Goal: Task Accomplishment & Management: Manage account settings

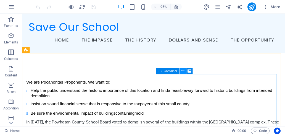
click at [183, 71] on icon at bounding box center [182, 72] width 3 height 6
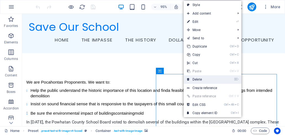
click at [197, 79] on link "⌦ Delete" at bounding box center [201, 80] width 37 height 8
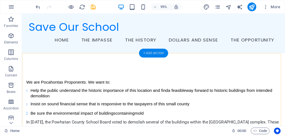
click at [161, 55] on div "+ Add section" at bounding box center [153, 53] width 29 height 9
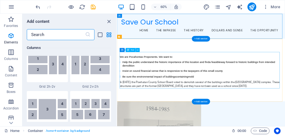
scroll to position [965, 0]
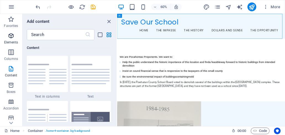
click at [11, 37] on icon "button" at bounding box center [11, 36] width 7 height 7
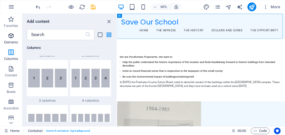
scroll to position [58, 0]
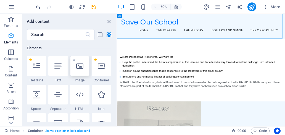
click at [82, 71] on div at bounding box center [79, 66] width 19 height 20
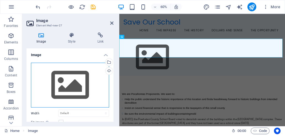
click at [77, 80] on div "Drag files here, click to choose files or select files from Files or our free s…" at bounding box center [70, 85] width 78 height 45
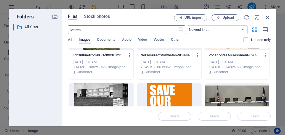
scroll to position [494, 0]
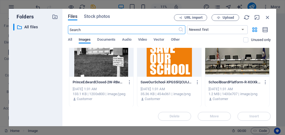
click at [184, 68] on div at bounding box center [169, 59] width 64 height 36
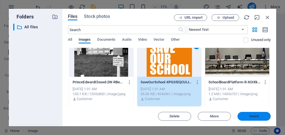
click at [254, 116] on span "Insert" at bounding box center [254, 116] width 10 height 3
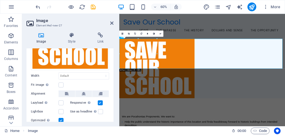
scroll to position [83, 0]
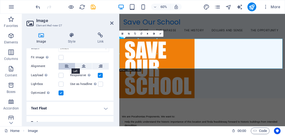
click at [66, 65] on icon at bounding box center [67, 66] width 4 height 7
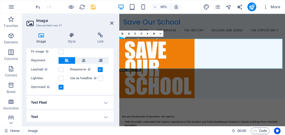
scroll to position [89, 0]
click at [77, 98] on h4 "Text Float" at bounding box center [69, 102] width 87 height 13
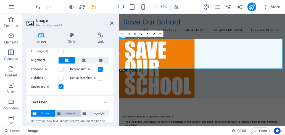
click at [70, 113] on span "Image left" at bounding box center [70, 113] width 17 height 7
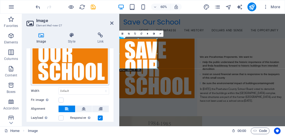
scroll to position [0, 0]
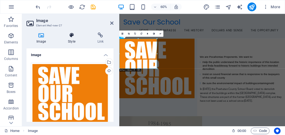
click at [69, 34] on icon at bounding box center [71, 36] width 27 height 6
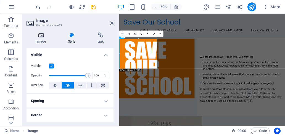
click at [41, 36] on icon at bounding box center [40, 36] width 29 height 6
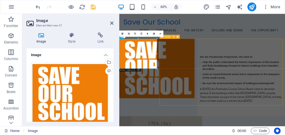
click at [284, 42] on nav "Home The Impasse The History Dollars and Sense The Opportunity" at bounding box center [257, 42] width 262 height 14
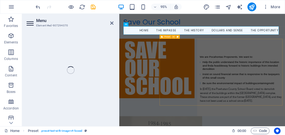
select select
select select "4"
select select
select select "5"
select select
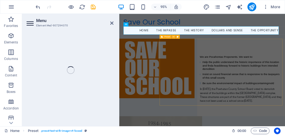
select select "6"
select select
select select "7"
select select
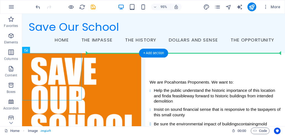
drag, startPoint x: 63, startPoint y: 69, endPoint x: 101, endPoint y: 70, distance: 37.3
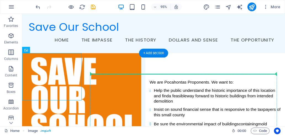
drag, startPoint x: 48, startPoint y: 81, endPoint x: 109, endPoint y: 82, distance: 60.7
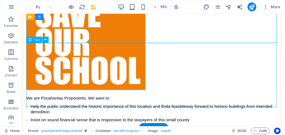
scroll to position [55, 0]
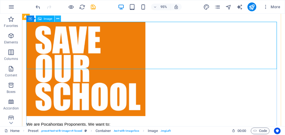
click at [58, 17] on icon at bounding box center [57, 19] width 3 height 6
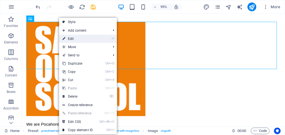
click at [72, 39] on link "⏎ Edit" at bounding box center [77, 39] width 37 height 8
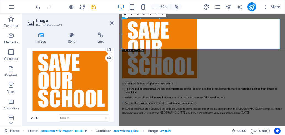
scroll to position [0, 0]
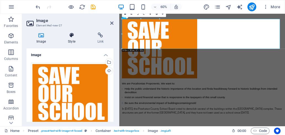
click at [72, 38] on icon at bounding box center [71, 36] width 27 height 6
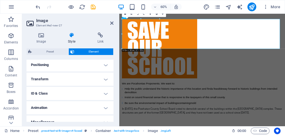
scroll to position [166, 0]
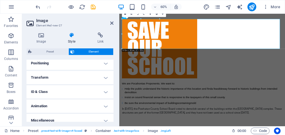
click at [78, 66] on h4 "Positioning" at bounding box center [69, 63] width 87 height 13
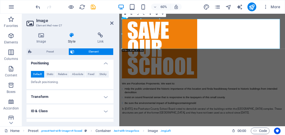
scroll to position [190, 0]
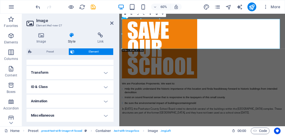
click at [62, 74] on h4 "Transform" at bounding box center [69, 72] width 87 height 13
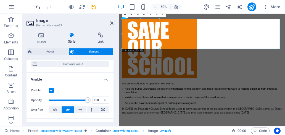
scroll to position [0, 0]
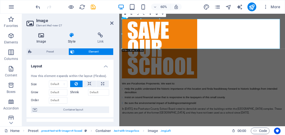
click at [41, 38] on icon at bounding box center [40, 36] width 29 height 6
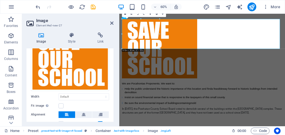
scroll to position [46, 0]
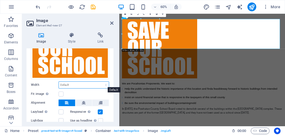
click at [84, 84] on select "Default auto px rem % em vh vw" at bounding box center [84, 85] width 50 height 7
click at [38, 86] on div "Width Default auto px rem % em vh vw" at bounding box center [70, 85] width 78 height 7
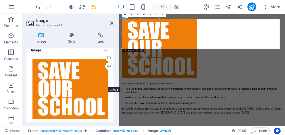
scroll to position [0, 0]
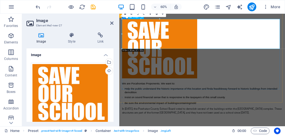
click at [193, 64] on figure at bounding box center [186, 72] width 125 height 100
click at [212, 107] on div "We are Pocahontas Proponents. We want to: Help the public understand the histor…" at bounding box center [257, 102] width 267 height 160
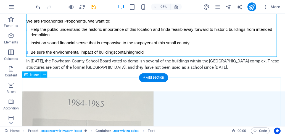
scroll to position [166, 0]
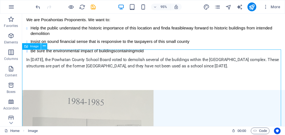
click at [44, 47] on icon at bounding box center [44, 47] width 3 height 6
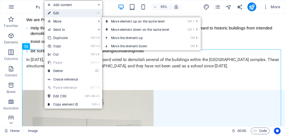
click at [69, 15] on link "⏎ Edit" at bounding box center [62, 13] width 37 height 8
select select "%"
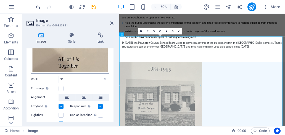
scroll to position [83, 0]
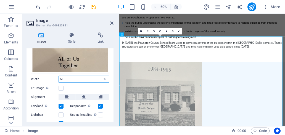
drag, startPoint x: 62, startPoint y: 77, endPoint x: 57, endPoint y: 76, distance: 4.4
click at [57, 76] on div "Width 50 Default auto px rem % em vh vw" at bounding box center [70, 79] width 78 height 7
drag, startPoint x: 65, startPoint y: 78, endPoint x: 57, endPoint y: 78, distance: 8.0
click at [57, 78] on div "Width 50 Default auto px rem % em vh vw" at bounding box center [70, 79] width 78 height 7
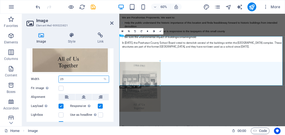
drag, startPoint x: 65, startPoint y: 77, endPoint x: 56, endPoint y: 76, distance: 8.6
click at [56, 76] on div "Width 25 Default auto px rem % em vh vw" at bounding box center [70, 79] width 78 height 7
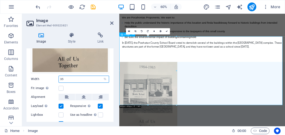
type input "35"
click at [114, 21] on aside "Image Element #ed-909323821 Image Style Link Image Drag files here, click to ch…" at bounding box center [70, 70] width 97 height 113
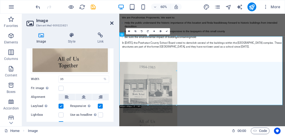
click at [111, 24] on icon at bounding box center [111, 23] width 3 height 4
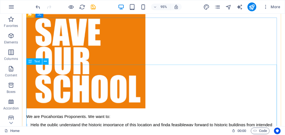
scroll to position [55, 0]
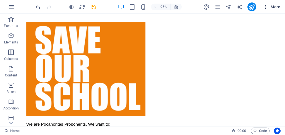
click at [275, 9] on span "More" at bounding box center [271, 7] width 17 height 6
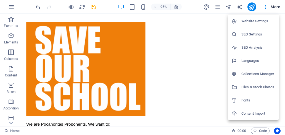
click at [253, 23] on h6 "Website Settings" at bounding box center [258, 21] width 34 height 7
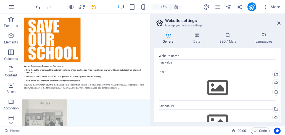
click at [170, 39] on h4 "General" at bounding box center [169, 39] width 30 height 12
click at [197, 37] on icon at bounding box center [197, 36] width 24 height 6
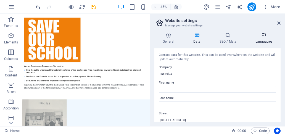
click at [264, 36] on icon at bounding box center [264, 36] width 34 height 6
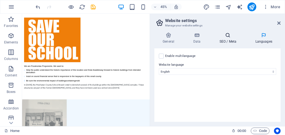
click at [228, 36] on icon at bounding box center [228, 36] width 34 height 6
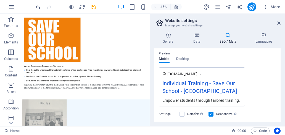
scroll to position [54, 0]
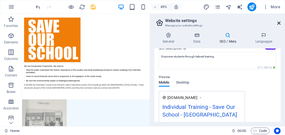
click at [277, 24] on icon at bounding box center [278, 23] width 3 height 4
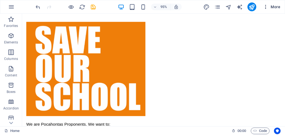
click at [273, 7] on span "More" at bounding box center [271, 7] width 17 height 6
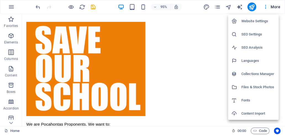
click at [244, 101] on h6 "Fonts" at bounding box center [258, 100] width 34 height 7
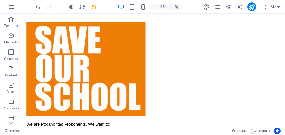
select select "popularity"
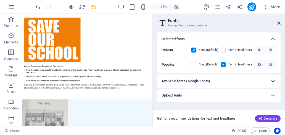
click at [271, 82] on icon at bounding box center [272, 81] width 7 height 7
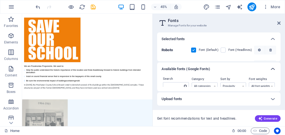
click at [271, 69] on icon at bounding box center [272, 69] width 7 height 7
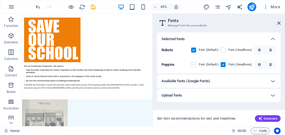
click at [195, 65] on label at bounding box center [193, 64] width 5 height 5
click at [0, 0] on input "checkbox" at bounding box center [0, 0] width 0 height 0
click at [195, 65] on label at bounding box center [193, 64] width 5 height 5
click at [0, 0] on input "checkbox" at bounding box center [0, 0] width 0 height 0
click at [259, 51] on icon "button" at bounding box center [259, 50] width 3 height 3
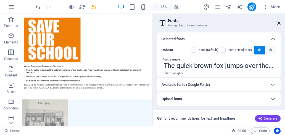
click at [277, 22] on icon at bounding box center [278, 23] width 3 height 4
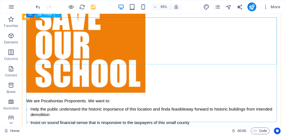
scroll to position [83, 0]
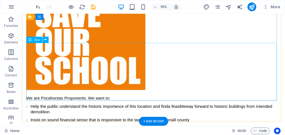
click at [140, 64] on div "We are Pocahontas Proponents. We want to: Help the public understand the histor…" at bounding box center [160, 75] width 268 height 160
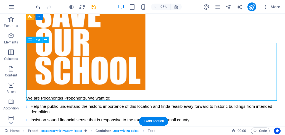
click at [140, 64] on div "We are Pocahontas Proponents. We want to: Help the public understand the histor…" at bounding box center [160, 75] width 268 height 160
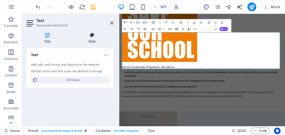
click at [90, 34] on icon at bounding box center [91, 36] width 43 height 6
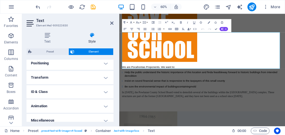
scroll to position [170, 0]
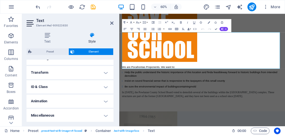
click at [104, 116] on h4 "Miscellaneous" at bounding box center [69, 115] width 87 height 13
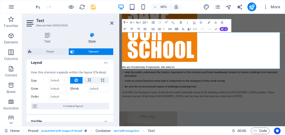
scroll to position [0, 0]
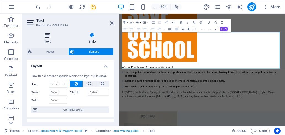
click at [49, 35] on icon at bounding box center [47, 36] width 42 height 6
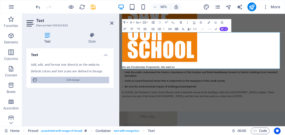
click at [86, 81] on span "Edit design" at bounding box center [73, 80] width 68 height 7
select select "px"
select select "200"
select select "px"
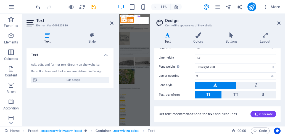
scroll to position [18, 0]
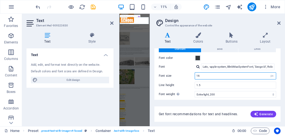
click at [220, 76] on input "16" at bounding box center [235, 76] width 81 height 7
drag, startPoint x: 197, startPoint y: 76, endPoint x: 204, endPoint y: 76, distance: 7.2
click at [204, 76] on input "16" at bounding box center [235, 76] width 81 height 7
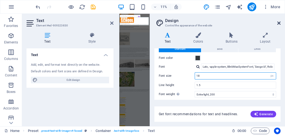
type input "18"
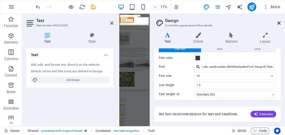
click at [280, 23] on icon at bounding box center [278, 23] width 3 height 4
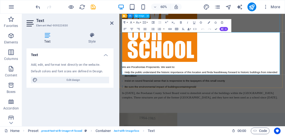
click at [249, 37] on figure at bounding box center [186, 45] width 125 height 100
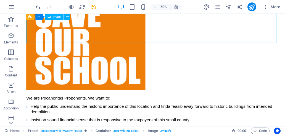
click at [152, 28] on figure at bounding box center [88, 45] width 125 height 100
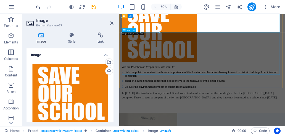
click at [279, 80] on div "We are Pocahontas Proponents. We want to: Help the public understand the histor…" at bounding box center [257, 76] width 267 height 163
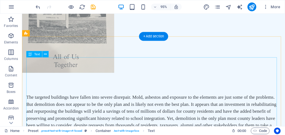
scroll to position [303, 0]
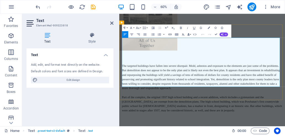
click at [210, 97] on p "The targeted buildings have fallen into severe disrepair. Mold, asbestos and ex…" at bounding box center [257, 119] width 267 height 45
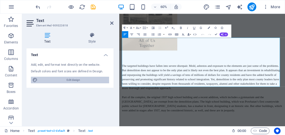
click at [74, 80] on span "Edit design" at bounding box center [73, 80] width 68 height 7
select select "px"
select select "200"
select select "px"
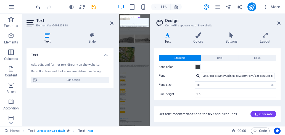
scroll to position [0, 0]
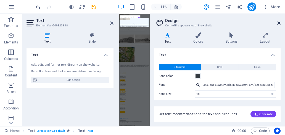
click at [279, 23] on icon at bounding box center [278, 23] width 3 height 4
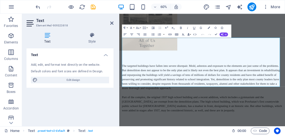
click at [111, 20] on h2 "Text" at bounding box center [74, 20] width 77 height 5
click at [111, 23] on icon at bounding box center [111, 23] width 3 height 4
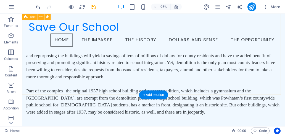
scroll to position [317, 0]
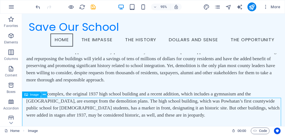
click at [44, 95] on icon at bounding box center [44, 95] width 3 height 6
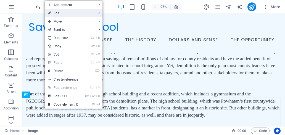
click at [73, 13] on link "⏎ Edit" at bounding box center [63, 13] width 37 height 8
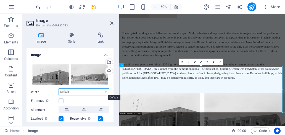
click at [71, 91] on select "Default auto px rem % em vh vw" at bounding box center [84, 92] width 50 height 7
select select "%"
click at [100, 89] on select "Default auto px rem % em vh vw" at bounding box center [84, 92] width 50 height 7
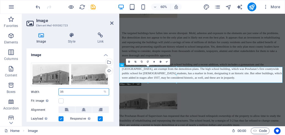
drag, startPoint x: 69, startPoint y: 92, endPoint x: 59, endPoint y: 92, distance: 9.7
click at [59, 92] on input "35" at bounding box center [84, 92] width 50 height 7
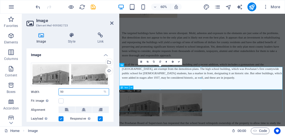
type input "50"
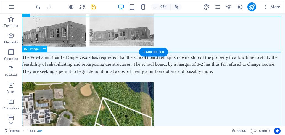
scroll to position [500, 0]
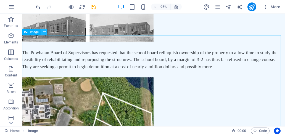
click at [43, 31] on icon at bounding box center [44, 33] width 3 height 6
click at [44, 32] on icon at bounding box center [44, 33] width 3 height 6
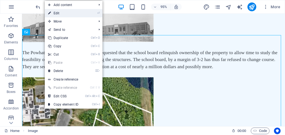
click at [70, 17] on link "⏎ Edit" at bounding box center [63, 13] width 37 height 8
select select "%"
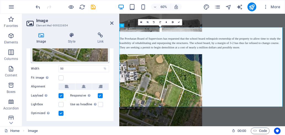
scroll to position [75, 0]
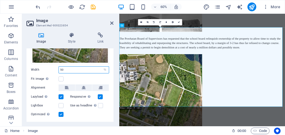
drag, startPoint x: 67, startPoint y: 69, endPoint x: 54, endPoint y: 68, distance: 13.8
click at [54, 68] on div "Width 50 Default auto px rem % em vh vw" at bounding box center [70, 69] width 78 height 7
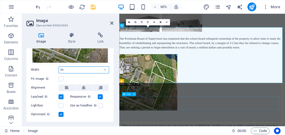
type input "35"
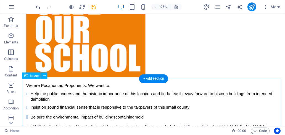
scroll to position [138, 0]
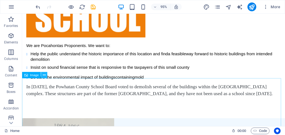
click at [44, 75] on icon at bounding box center [44, 76] width 3 height 6
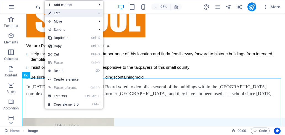
click at [64, 14] on link "⏎ Edit" at bounding box center [63, 13] width 37 height 8
select select "%"
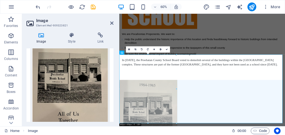
scroll to position [55, 0]
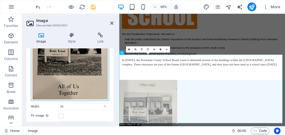
click at [75, 72] on div "Drag files here, click to choose files or select files from Files or our free s…" at bounding box center [70, 55] width 78 height 94
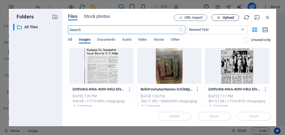
click at [225, 17] on span "Upload" at bounding box center [227, 17] width 11 height 3
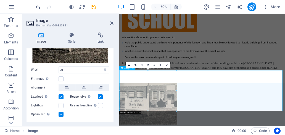
scroll to position [138, 0]
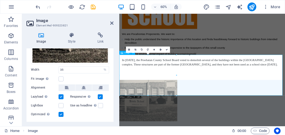
click at [110, 23] on icon at bounding box center [111, 23] width 3 height 4
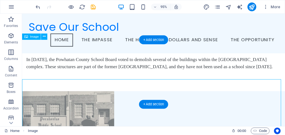
scroll to position [124, 0]
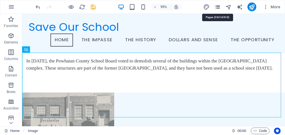
click at [219, 6] on icon "pages" at bounding box center [217, 7] width 6 height 6
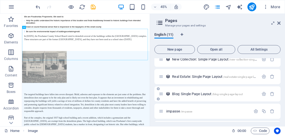
scroll to position [72, 0]
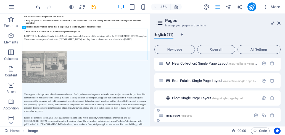
click at [181, 116] on span "/impasse" at bounding box center [186, 115] width 12 height 3
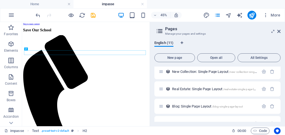
scroll to position [0, 0]
click at [278, 31] on icon at bounding box center [278, 31] width 3 height 4
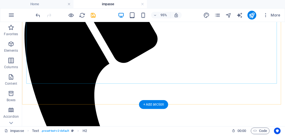
scroll to position [110, 0]
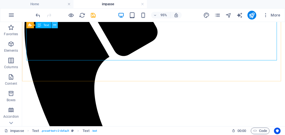
click at [55, 23] on icon at bounding box center [54, 25] width 3 height 6
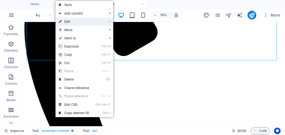
click at [73, 22] on link "⏎ Edit" at bounding box center [73, 22] width 37 height 8
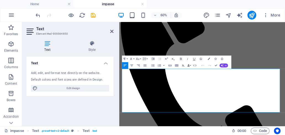
scroll to position [0, 0]
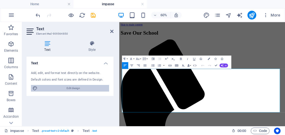
click at [71, 89] on span "Edit design" at bounding box center [73, 88] width 68 height 7
select select "px"
select select "200"
select select "px"
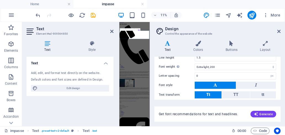
scroll to position [26, 0]
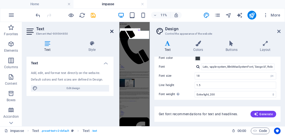
click at [110, 31] on icon at bounding box center [111, 31] width 3 height 4
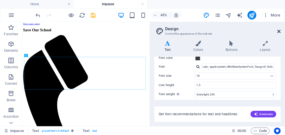
click at [279, 31] on icon at bounding box center [278, 31] width 3 height 4
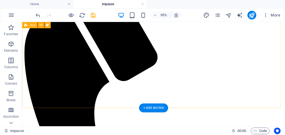
scroll to position [110, 0]
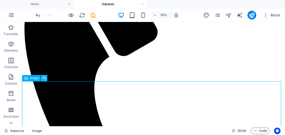
click at [44, 76] on icon at bounding box center [44, 79] width 3 height 6
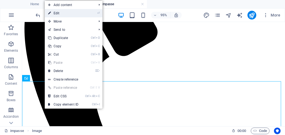
click at [64, 12] on link "⏎ Edit" at bounding box center [63, 13] width 37 height 8
select select "%"
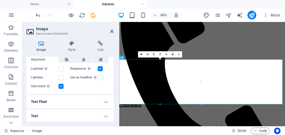
scroll to position [52, 0]
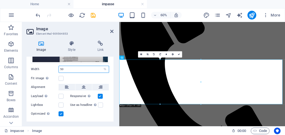
drag, startPoint x: 65, startPoint y: 66, endPoint x: 52, endPoint y: 68, distance: 13.9
click at [52, 68] on div "Width 50 Default auto px rem % em vh vw" at bounding box center [70, 69] width 78 height 7
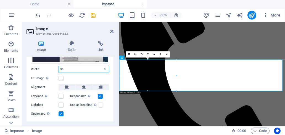
type input "35"
click at [109, 31] on h2 "Image" at bounding box center [74, 28] width 77 height 5
click at [111, 31] on icon at bounding box center [111, 31] width 3 height 4
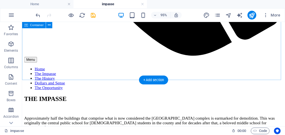
scroll to position [348, 0]
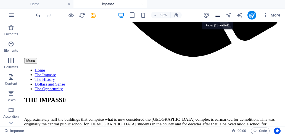
click at [218, 16] on icon "pages" at bounding box center [217, 15] width 6 height 6
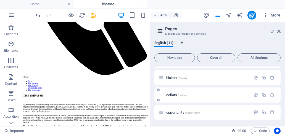
scroll to position [108, 0]
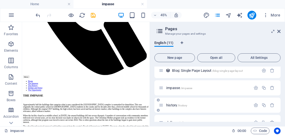
click at [173, 104] on span "history /history" at bounding box center [176, 105] width 21 height 4
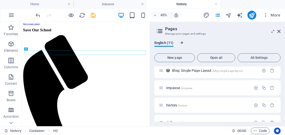
scroll to position [0, 0]
click at [278, 31] on icon at bounding box center [278, 31] width 3 height 4
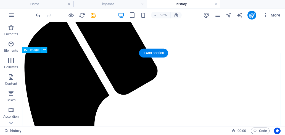
scroll to position [83, 0]
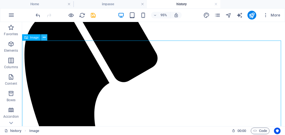
click at [46, 36] on button at bounding box center [44, 37] width 6 height 6
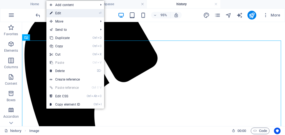
click at [63, 12] on link "⏎ Edit" at bounding box center [64, 13] width 37 height 8
select select "%"
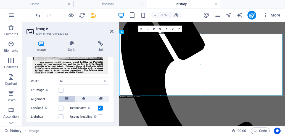
scroll to position [55, 0]
drag, startPoint x: 65, startPoint y: 81, endPoint x: 56, endPoint y: 79, distance: 8.7
click at [56, 79] on div "Width 50 Default auto px rem % em vh vw" at bounding box center [70, 81] width 78 height 7
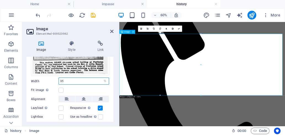
type input "35"
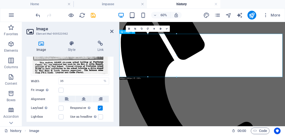
click at [113, 31] on icon at bounding box center [111, 31] width 3 height 4
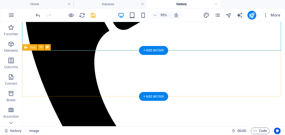
scroll to position [166, 0]
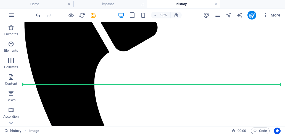
scroll to position [98, 0]
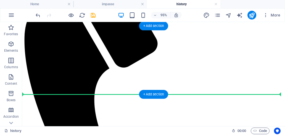
drag, startPoint x: 100, startPoint y: 103, endPoint x: 132, endPoint y: 81, distance: 39.0
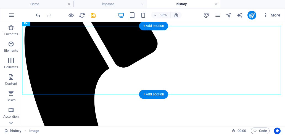
select select "%"
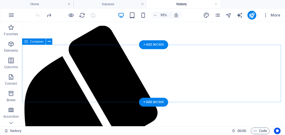
scroll to position [55, 0]
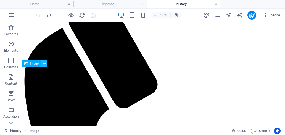
click at [44, 63] on icon at bounding box center [44, 64] width 3 height 6
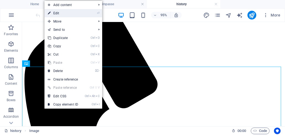
click at [64, 14] on link "⏎ Edit" at bounding box center [62, 13] width 37 height 8
select select "%"
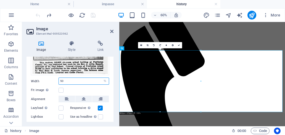
drag, startPoint x: 68, startPoint y: 81, endPoint x: 56, endPoint y: 80, distance: 11.6
click at [56, 80] on div "Width 50 Default auto px rem % em vh vw" at bounding box center [70, 81] width 78 height 7
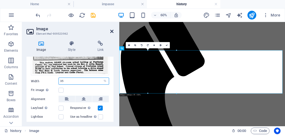
type input "35"
click at [112, 30] on icon at bounding box center [111, 31] width 3 height 4
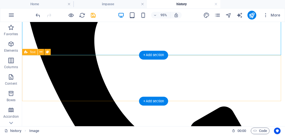
scroll to position [193, 0]
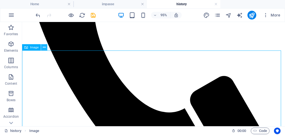
click at [46, 47] on icon at bounding box center [44, 48] width 3 height 6
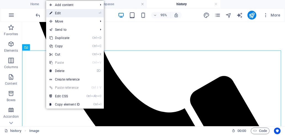
click at [65, 13] on link "⏎ Edit" at bounding box center [64, 13] width 37 height 8
select select "%"
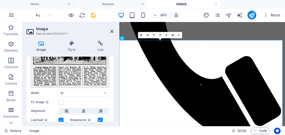
scroll to position [83, 0]
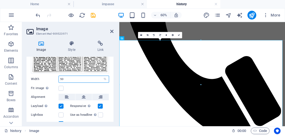
drag, startPoint x: 71, startPoint y: 77, endPoint x: 52, endPoint y: 76, distance: 19.3
click at [52, 76] on div "Width 50 Default auto px rem % em vh vw" at bounding box center [70, 79] width 78 height 7
type input "35"
click at [113, 33] on aside "Image Element #ed-909523971 Image Style Link Image Drag files here, click to ch…" at bounding box center [70, 74] width 97 height 105
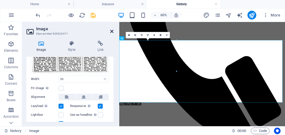
click at [111, 31] on icon at bounding box center [111, 31] width 3 height 4
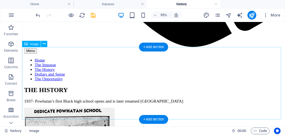
scroll to position [359, 0]
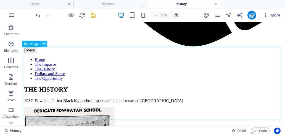
click at [45, 44] on icon at bounding box center [44, 44] width 3 height 6
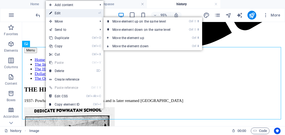
click at [65, 15] on link "⏎ Edit" at bounding box center [64, 13] width 37 height 8
select select "%"
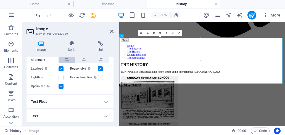
scroll to position [52, 0]
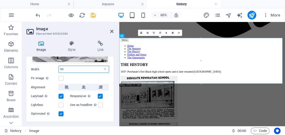
drag, startPoint x: 62, startPoint y: 68, endPoint x: 53, endPoint y: 68, distance: 9.1
click at [53, 68] on div "Width 50 Default auto px rem % em vh vw" at bounding box center [70, 69] width 78 height 7
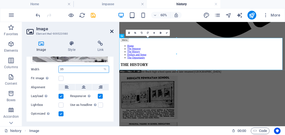
type input "35"
click at [111, 33] on icon at bounding box center [111, 31] width 3 height 4
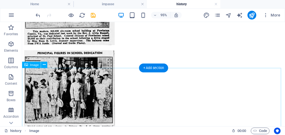
scroll to position [497, 0]
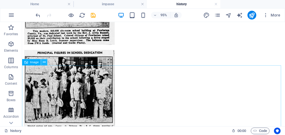
click at [44, 63] on icon at bounding box center [44, 63] width 3 height 6
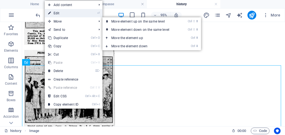
click at [69, 15] on link "⏎ Edit" at bounding box center [63, 13] width 37 height 8
select select "%"
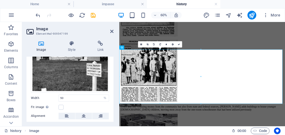
scroll to position [55, 0]
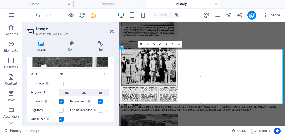
drag, startPoint x: 68, startPoint y: 75, endPoint x: 53, endPoint y: 72, distance: 15.6
click at [53, 72] on div "Width 50 Default auto px rem % em vh vw" at bounding box center [70, 74] width 78 height 7
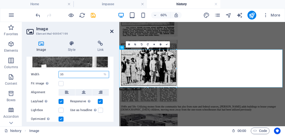
type input "35"
click at [112, 31] on icon at bounding box center [111, 31] width 3 height 4
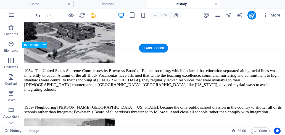
scroll to position [662, 0]
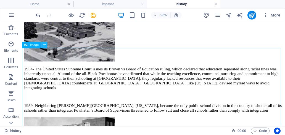
click at [45, 45] on icon at bounding box center [44, 45] width 3 height 6
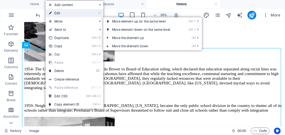
click at [63, 15] on link "⏎ Edit" at bounding box center [64, 13] width 37 height 8
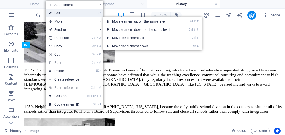
select select "%"
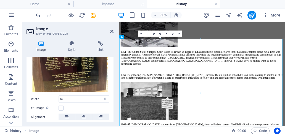
scroll to position [83, 0]
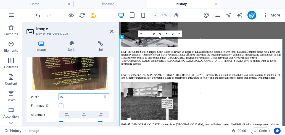
drag, startPoint x: 64, startPoint y: 97, endPoint x: 52, endPoint y: 94, distance: 12.5
click at [52, 94] on div "Width 50 Default auto px rem % em vh vw" at bounding box center [70, 97] width 78 height 7
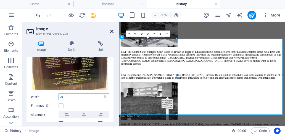
type input "35"
click at [111, 32] on icon at bounding box center [111, 31] width 3 height 4
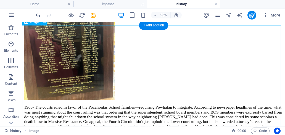
scroll to position [910, 0]
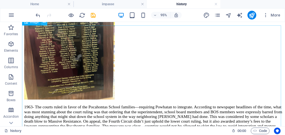
click at [45, 24] on icon at bounding box center [44, 23] width 3 height 6
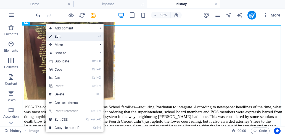
click at [61, 38] on link "⏎ Edit" at bounding box center [64, 37] width 37 height 8
select select "%"
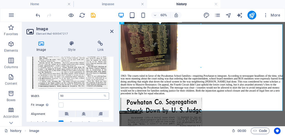
scroll to position [55, 0]
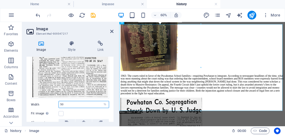
drag, startPoint x: 65, startPoint y: 105, endPoint x: 52, endPoint y: 103, distance: 13.1
click at [52, 103] on div "Width 50 Default auto px rem % em vh vw" at bounding box center [70, 104] width 78 height 7
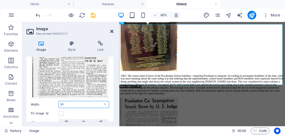
type input "35"
click at [112, 31] on icon at bounding box center [111, 31] width 3 height 4
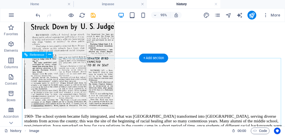
scroll to position [1048, 0]
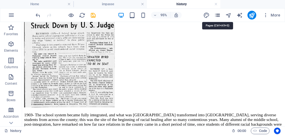
click at [218, 16] on icon "pages" at bounding box center [217, 15] width 6 height 6
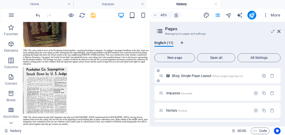
scroll to position [135, 0]
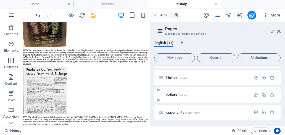
click at [183, 96] on span "/dollars" at bounding box center [181, 95] width 9 height 3
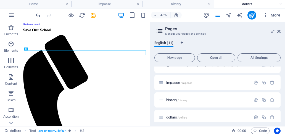
scroll to position [0, 0]
click at [278, 30] on icon at bounding box center [278, 31] width 3 height 4
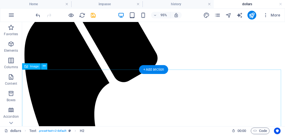
scroll to position [110, 0]
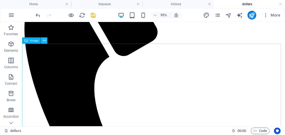
click at [45, 39] on icon at bounding box center [44, 41] width 3 height 6
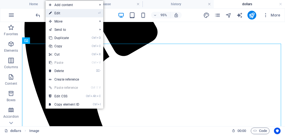
click at [70, 13] on link "⏎ Edit" at bounding box center [64, 13] width 37 height 8
select select "%"
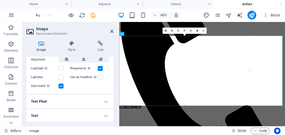
scroll to position [51, 0]
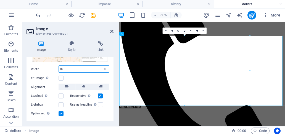
drag, startPoint x: 67, startPoint y: 68, endPoint x: 58, endPoint y: 68, distance: 8.6
click at [58, 68] on div "Width 80 Default auto px rem % em vh vw" at bounding box center [70, 69] width 78 height 7
type input "3"
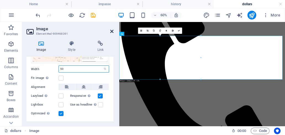
type input "50"
click at [111, 31] on icon at bounding box center [111, 31] width 3 height 4
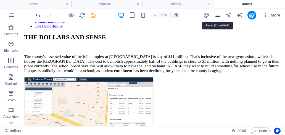
click at [218, 15] on icon "pages" at bounding box center [217, 15] width 6 height 6
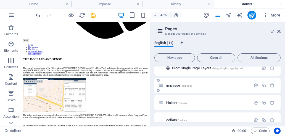
scroll to position [135, 0]
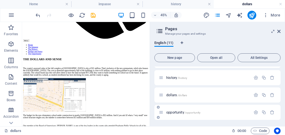
click at [186, 113] on span "/opportunity" at bounding box center [193, 112] width 16 height 3
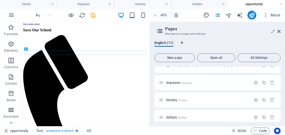
scroll to position [0, 0]
click at [278, 30] on icon at bounding box center [278, 31] width 3 height 4
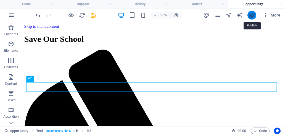
click at [252, 14] on icon "publish" at bounding box center [251, 15] width 6 height 6
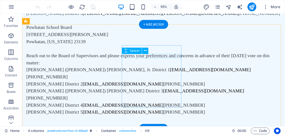
scroll to position [1234, 0]
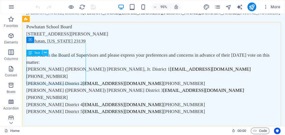
click at [44, 52] on icon at bounding box center [45, 53] width 3 height 6
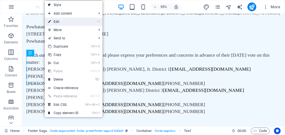
click at [69, 21] on link "⏎ Edit" at bounding box center [63, 22] width 37 height 8
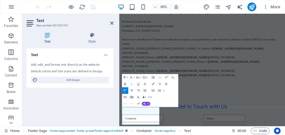
scroll to position [1164, 0]
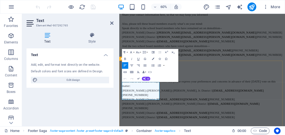
drag, startPoint x: 181, startPoint y: 154, endPoint x: 122, endPoint y: 128, distance: 64.9
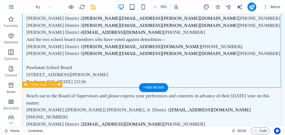
scroll to position [1220, 0]
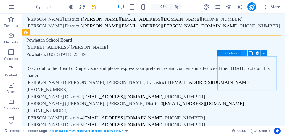
click at [245, 53] on icon at bounding box center [244, 54] width 3 height 6
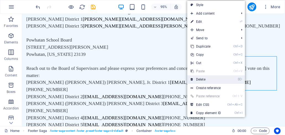
click at [209, 79] on link "⌦ Delete" at bounding box center [205, 80] width 37 height 8
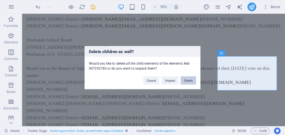
click at [189, 81] on button "Delete" at bounding box center [187, 80] width 15 height 8
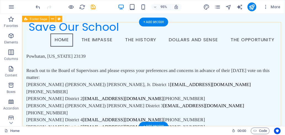
scroll to position [1165, 0]
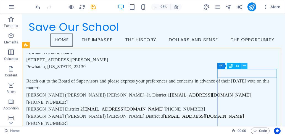
click at [243, 65] on icon at bounding box center [243, 66] width 3 height 6
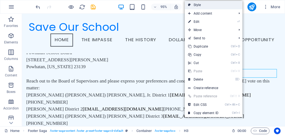
click at [218, 7] on link "Style" at bounding box center [214, 5] width 58 height 8
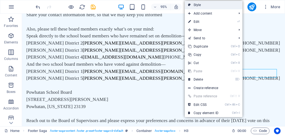
select select "rem"
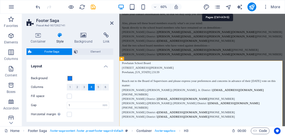
scroll to position [1164, 0]
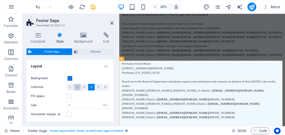
click at [78, 86] on button "2" at bounding box center [77, 87] width 7 height 7
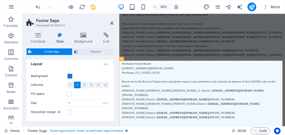
scroll to position [0, 0]
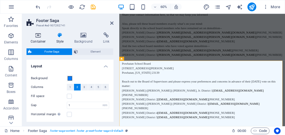
click at [41, 38] on icon at bounding box center [37, 36] width 23 height 6
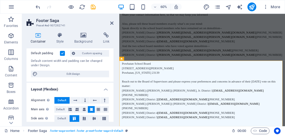
scroll to position [28, 0]
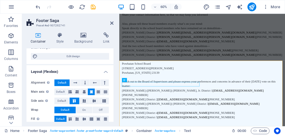
scroll to position [55, 0]
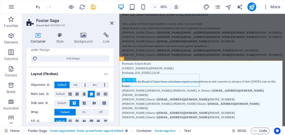
click at [135, 81] on button at bounding box center [134, 80] width 4 height 4
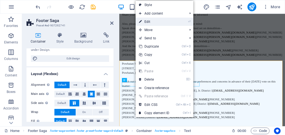
click at [151, 23] on link "⏎ Edit" at bounding box center [153, 22] width 37 height 8
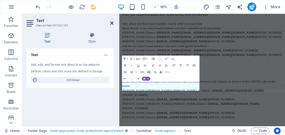
click at [111, 23] on icon at bounding box center [111, 23] width 3 height 4
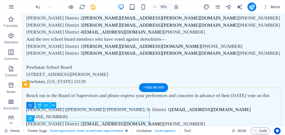
scroll to position [1220, 0]
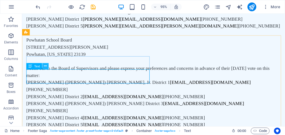
click at [45, 66] on icon at bounding box center [45, 67] width 3 height 6
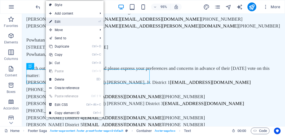
click at [70, 23] on link "⏎ Edit" at bounding box center [64, 22] width 37 height 8
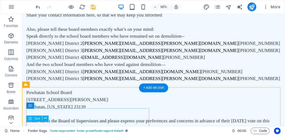
click at [162, 89] on div "+ Add section" at bounding box center [153, 88] width 29 height 9
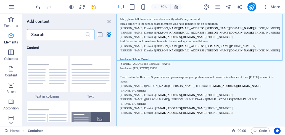
scroll to position [965, 0]
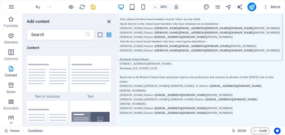
click at [106, 22] on icon "close panel" at bounding box center [109, 21] width 6 height 6
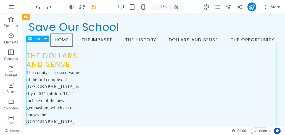
scroll to position [765, 0]
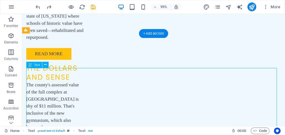
scroll to position [834, 0]
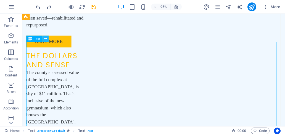
click at [46, 38] on icon at bounding box center [45, 39] width 3 height 6
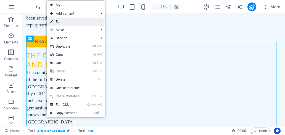
click at [68, 21] on link "⏎ Edit" at bounding box center [65, 22] width 37 height 8
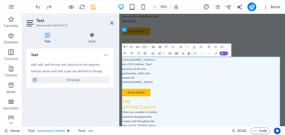
scroll to position [833, 0]
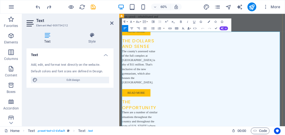
drag, startPoint x: 194, startPoint y: 78, endPoint x: 116, endPoint y: 78, distance: 77.5
click at [119, 78] on html "Skip to main content Save Our School Menu Home The Impasse The History Dollars …" at bounding box center [257, 9] width 276 height 1658
click at [93, 37] on icon at bounding box center [91, 36] width 43 height 6
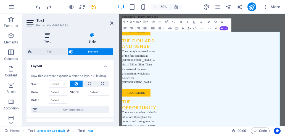
click at [45, 36] on icon at bounding box center [47, 36] width 42 height 6
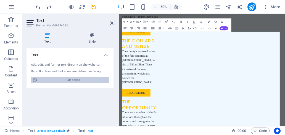
click at [85, 80] on span "Edit design" at bounding box center [73, 80] width 68 height 7
select select "px"
select select "200"
select select "px"
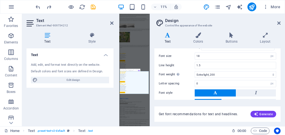
scroll to position [0, 0]
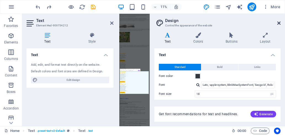
click at [279, 24] on icon at bounding box center [278, 23] width 3 height 4
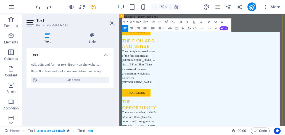
click at [111, 23] on icon at bounding box center [111, 23] width 3 height 4
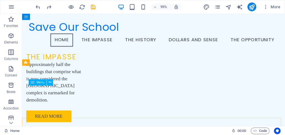
scroll to position [626, 0]
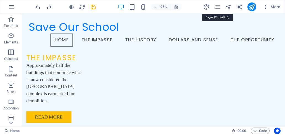
click at [218, 6] on icon "pages" at bounding box center [217, 7] width 6 height 6
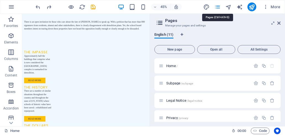
scroll to position [665, 0]
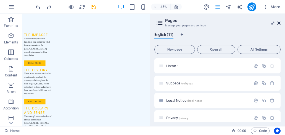
click at [280, 22] on icon at bounding box center [278, 23] width 3 height 4
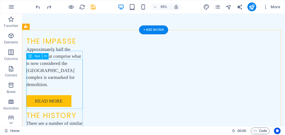
scroll to position [696, 0]
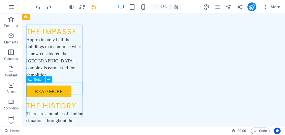
click at [46, 92] on div "READ MORE" at bounding box center [56, 96] width 60 height 12
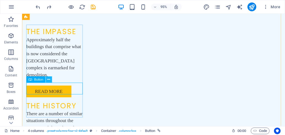
click at [48, 79] on icon at bounding box center [48, 80] width 3 height 6
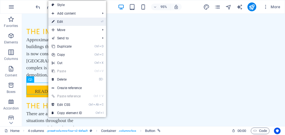
click at [64, 22] on link "⏎ Edit" at bounding box center [66, 22] width 37 height 8
select select
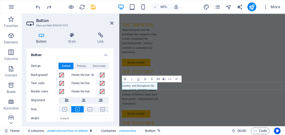
scroll to position [695, 0]
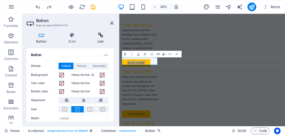
click at [98, 37] on icon at bounding box center [100, 36] width 26 height 6
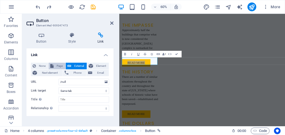
click at [59, 66] on span "Page" at bounding box center [59, 66] width 9 height 7
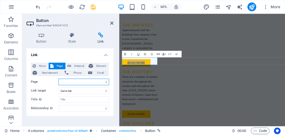
click at [64, 82] on select "Home Subpage Legal Notice Privacy impasse history dollars opportunity" at bounding box center [83, 82] width 50 height 7
select select "4"
click at [58, 79] on select "Home Subpage Legal Notice Privacy impasse history dollars opportunity" at bounding box center [83, 82] width 50 height 7
click at [111, 25] on icon at bounding box center [111, 23] width 3 height 4
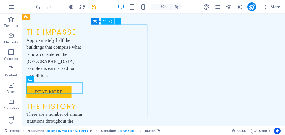
scroll to position [696, 0]
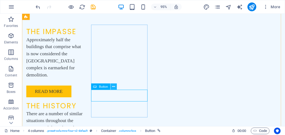
click at [113, 86] on icon at bounding box center [113, 87] width 3 height 6
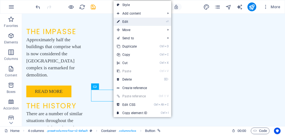
click at [130, 21] on link "⏎ Edit" at bounding box center [131, 22] width 37 height 8
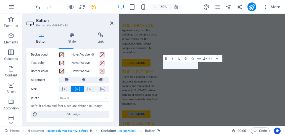
scroll to position [0, 0]
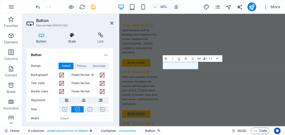
click at [72, 36] on icon at bounding box center [71, 36] width 27 height 6
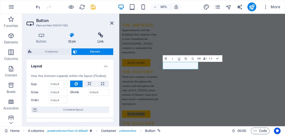
click at [98, 39] on h4 "Link" at bounding box center [100, 39] width 26 height 12
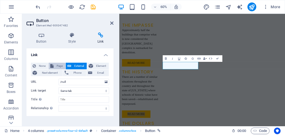
click at [56, 67] on span "Page" at bounding box center [59, 66] width 9 height 7
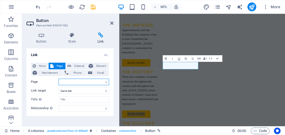
click at [71, 82] on select "Home Subpage Legal Notice Privacy impasse history dollars opportunity" at bounding box center [83, 82] width 50 height 7
select select "5"
click at [58, 79] on select "Home Subpage Legal Notice Privacy impasse history dollars opportunity" at bounding box center [83, 82] width 50 height 7
click at [113, 21] on icon at bounding box center [111, 23] width 3 height 4
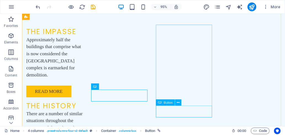
click at [178, 104] on icon at bounding box center [178, 103] width 3 height 6
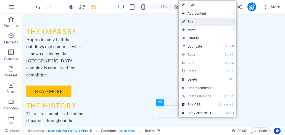
click at [209, 21] on link "⏎ Edit" at bounding box center [196, 22] width 37 height 8
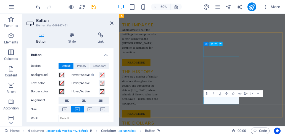
scroll to position [695, 0]
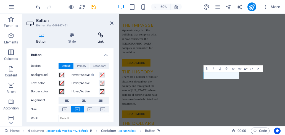
click at [98, 38] on h4 "Link" at bounding box center [100, 39] width 26 height 12
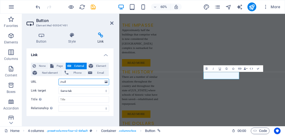
click at [73, 82] on input "/null" at bounding box center [83, 82] width 50 height 7
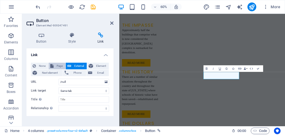
click at [62, 63] on span "Page" at bounding box center [59, 66] width 9 height 7
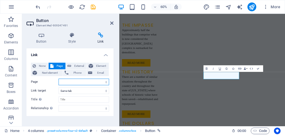
click at [64, 81] on select "Home Subpage Legal Notice Privacy impasse history dollars opportunity" at bounding box center [83, 82] width 50 height 7
select select "6"
click at [58, 79] on select "Home Subpage Legal Notice Privacy impasse history dollars opportunity" at bounding box center [83, 82] width 50 height 7
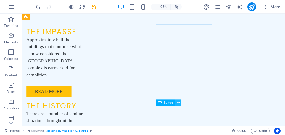
click at [177, 102] on icon at bounding box center [178, 103] width 3 height 6
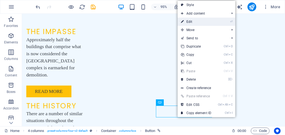
click at [193, 21] on link "⏎ Edit" at bounding box center [195, 22] width 37 height 8
select select "6"
select select
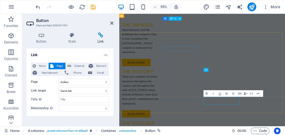
scroll to position [695, 0]
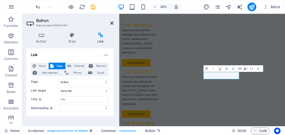
click at [110, 23] on icon at bounding box center [111, 23] width 3 height 4
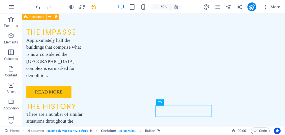
scroll to position [696, 0]
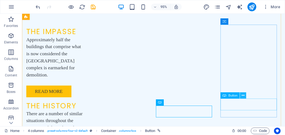
click at [242, 95] on icon at bounding box center [242, 96] width 3 height 6
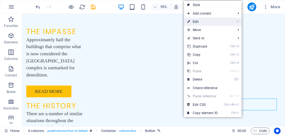
drag, startPoint x: 211, startPoint y: 23, endPoint x: 126, endPoint y: 15, distance: 85.6
click at [211, 23] on link "⏎ Edit" at bounding box center [202, 22] width 37 height 8
select select
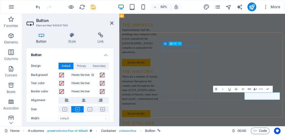
scroll to position [695, 0]
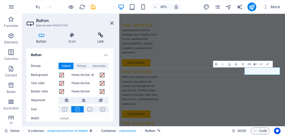
click at [102, 36] on icon at bounding box center [100, 36] width 26 height 6
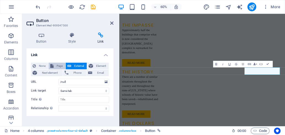
click at [58, 66] on span "Page" at bounding box center [59, 66] width 9 height 7
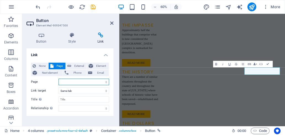
click at [74, 82] on select "Home Subpage Legal Notice Privacy impasse history dollars opportunity" at bounding box center [83, 82] width 50 height 7
select select "7"
click at [58, 79] on select "Home Subpage Legal Notice Privacy impasse history dollars opportunity" at bounding box center [83, 82] width 50 height 7
click at [111, 22] on icon at bounding box center [111, 23] width 3 height 4
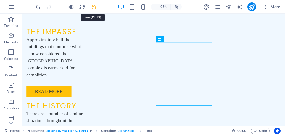
click at [92, 7] on icon "save" at bounding box center [93, 7] width 6 height 6
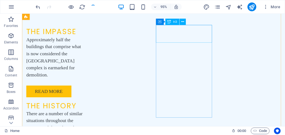
scroll to position [695, 0]
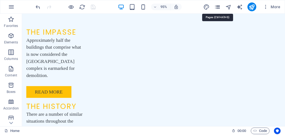
click at [217, 7] on icon "pages" at bounding box center [217, 7] width 6 height 6
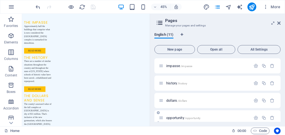
scroll to position [127, 0]
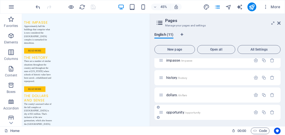
click at [179, 113] on span "opportunity /opportunity" at bounding box center [183, 113] width 34 height 4
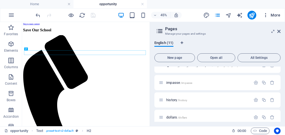
scroll to position [0, 0]
click at [278, 31] on icon at bounding box center [278, 31] width 3 height 4
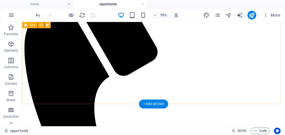
scroll to position [110, 0]
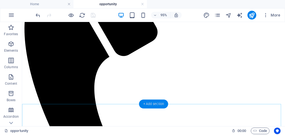
click at [156, 105] on div "+ Add section" at bounding box center [153, 104] width 29 height 9
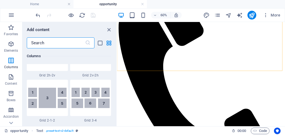
scroll to position [882, 0]
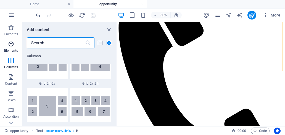
click at [11, 47] on icon "button" at bounding box center [11, 44] width 7 height 7
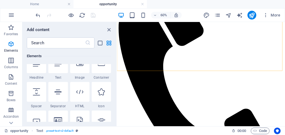
scroll to position [58, 0]
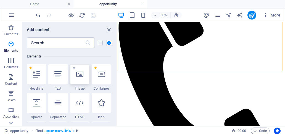
click at [80, 76] on icon at bounding box center [79, 74] width 7 height 7
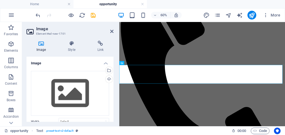
scroll to position [125, 0]
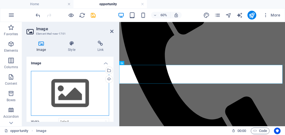
click at [70, 98] on div "Drag files here, click to choose files or select files from Files or our free s…" at bounding box center [70, 93] width 78 height 45
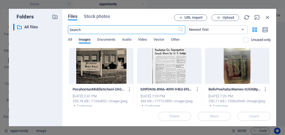
scroll to position [0, 0]
click at [231, 18] on span "Upload" at bounding box center [227, 17] width 11 height 3
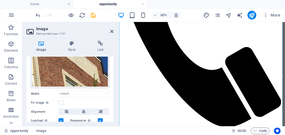
scroll to position [39, 0]
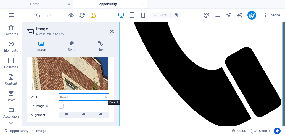
click at [77, 96] on select "Default auto px rem % em vh vw" at bounding box center [84, 97] width 50 height 7
select select "%"
click at [100, 94] on select "Default auto px rem % em vh vw" at bounding box center [84, 97] width 50 height 7
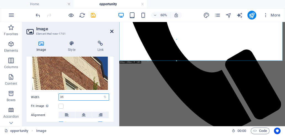
type input "35"
click at [113, 31] on icon at bounding box center [111, 31] width 3 height 4
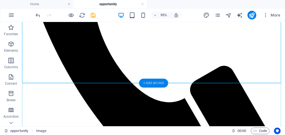
click at [154, 82] on div "+ Add section" at bounding box center [153, 83] width 29 height 9
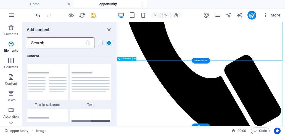
scroll to position [965, 0]
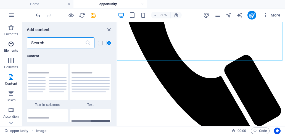
click at [12, 49] on p "Elements" at bounding box center [11, 51] width 14 height 4
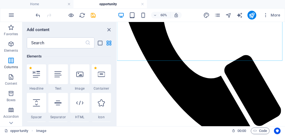
scroll to position [58, 0]
click at [78, 77] on icon at bounding box center [79, 74] width 7 height 7
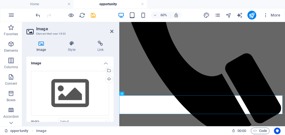
scroll to position [146, 0]
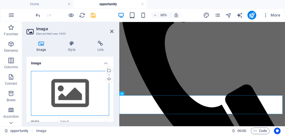
click at [73, 96] on div "Drag files here, click to choose files or select files from Files or our free s…" at bounding box center [70, 93] width 78 height 45
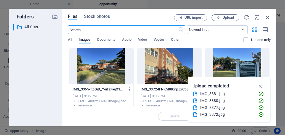
scroll to position [0, 0]
click at [93, 74] on div at bounding box center [101, 66] width 64 height 36
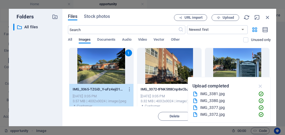
click at [261, 86] on icon "button" at bounding box center [260, 86] width 6 height 6
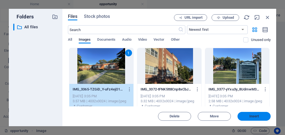
drag, startPoint x: 256, startPoint y: 114, endPoint x: 226, endPoint y: 155, distance: 50.1
click at [256, 115] on span "Insert" at bounding box center [254, 116] width 10 height 3
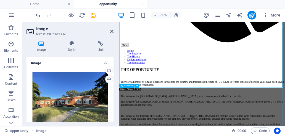
scroll to position [362, 0]
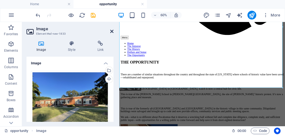
click at [113, 31] on icon at bounding box center [111, 31] width 3 height 4
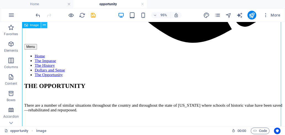
click at [43, 25] on icon at bounding box center [44, 25] width 3 height 6
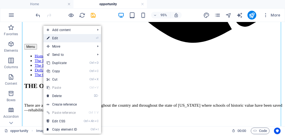
click at [57, 41] on link "⏎ Edit" at bounding box center [61, 38] width 37 height 8
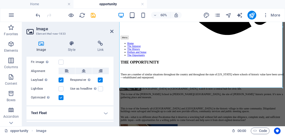
scroll to position [55, 0]
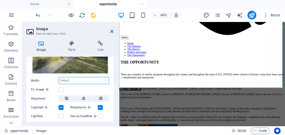
click at [65, 79] on select "Default auto px rem % em vh vw" at bounding box center [84, 81] width 50 height 7
select select "%"
click at [100, 78] on select "Default auto px rem % em vh vw" at bounding box center [84, 81] width 50 height 7
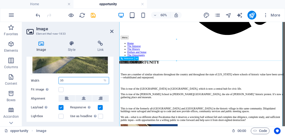
scroll to position [275, 0]
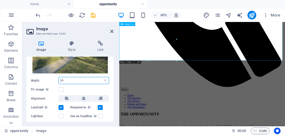
type input "35"
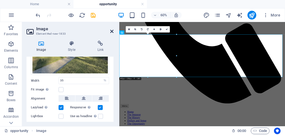
click at [111, 31] on icon at bounding box center [111, 31] width 3 height 4
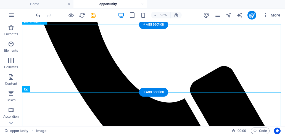
scroll to position [220, 0]
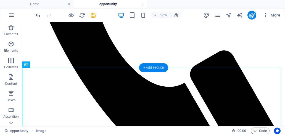
click at [156, 67] on div "+ Add section" at bounding box center [153, 67] width 29 height 9
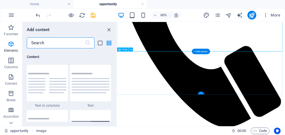
scroll to position [965, 0]
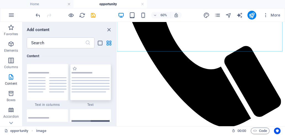
click at [92, 85] on img at bounding box center [90, 82] width 38 height 20
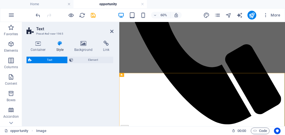
scroll to position [177, 0]
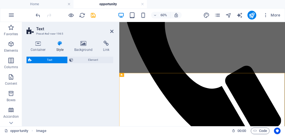
select select "preset-text-v2-default"
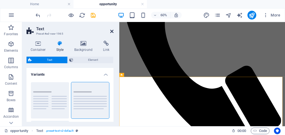
click at [111, 32] on icon at bounding box center [111, 31] width 3 height 4
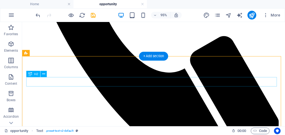
scroll to position [259, 0]
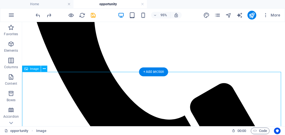
scroll to position [177, 0]
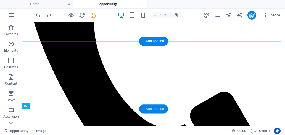
click at [151, 111] on div "+ Add section" at bounding box center [153, 109] width 29 height 9
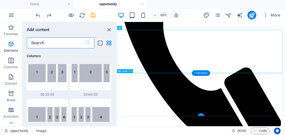
scroll to position [965, 0]
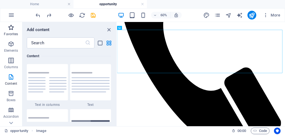
click at [12, 31] on icon "button" at bounding box center [11, 27] width 7 height 7
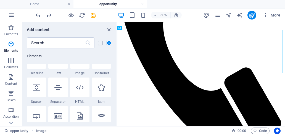
scroll to position [83, 0]
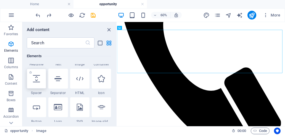
click at [39, 85] on div at bounding box center [36, 79] width 19 height 20
select select "px"
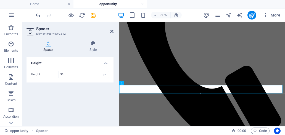
scroll to position [163, 0]
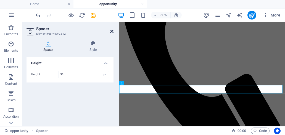
click at [111, 32] on icon at bounding box center [111, 31] width 3 height 4
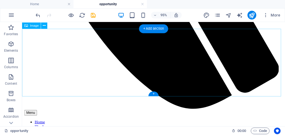
scroll to position [301, 0]
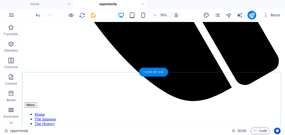
click at [149, 71] on div "+ Add section" at bounding box center [153, 72] width 29 height 9
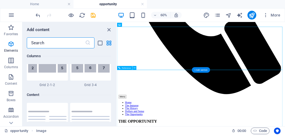
scroll to position [965, 0]
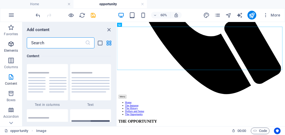
click at [9, 43] on icon "button" at bounding box center [11, 44] width 7 height 7
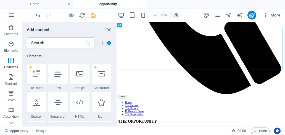
scroll to position [58, 0]
click at [82, 76] on icon at bounding box center [79, 74] width 7 height 7
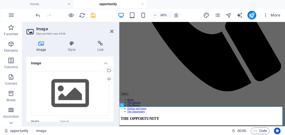
scroll to position [212, 0]
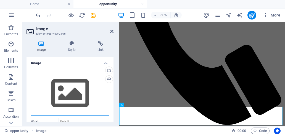
click at [77, 91] on div "Drag files here, click to choose files or select files from Files or our free s…" at bounding box center [70, 93] width 78 height 45
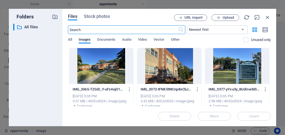
scroll to position [0, 0]
click at [230, 76] on div at bounding box center [237, 66] width 64 height 36
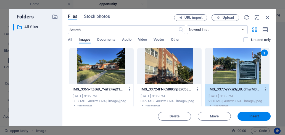
click at [249, 117] on span "Insert" at bounding box center [253, 116] width 29 height 3
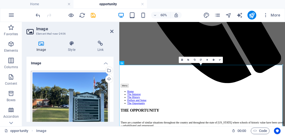
scroll to position [55, 0]
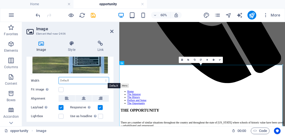
click at [71, 81] on select "Default auto px rem % em vh vw" at bounding box center [84, 81] width 50 height 7
select select "%"
click at [100, 78] on select "Default auto px rem % em vh vw" at bounding box center [84, 81] width 50 height 7
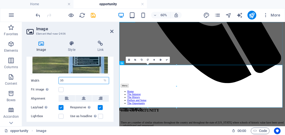
type input "35"
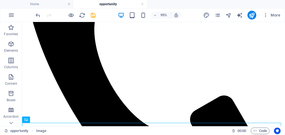
scroll to position [161, 0]
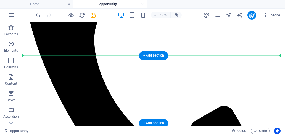
drag, startPoint x: 97, startPoint y: 115, endPoint x: 118, endPoint y: 78, distance: 42.5
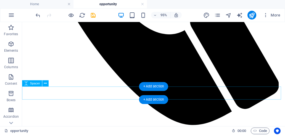
scroll to position [299, 0]
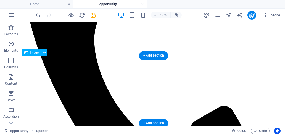
scroll to position [189, 0]
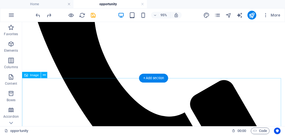
scroll to position [182, 0]
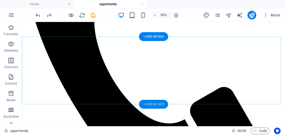
click at [152, 103] on div "+ Add section" at bounding box center [153, 104] width 29 height 9
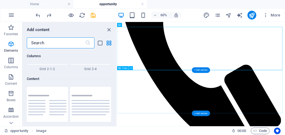
scroll to position [965, 0]
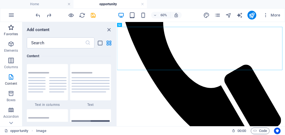
click at [9, 28] on icon "button" at bounding box center [11, 27] width 7 height 7
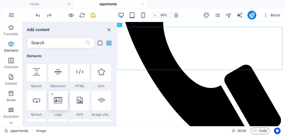
scroll to position [83, 0]
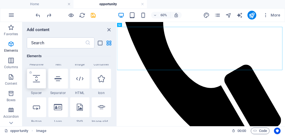
click at [41, 83] on div at bounding box center [36, 79] width 19 height 20
select select "px"
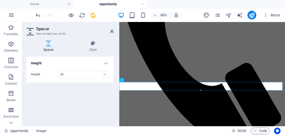
scroll to position [168, 0]
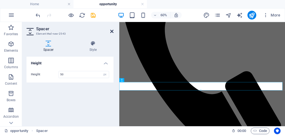
drag, startPoint x: 94, startPoint y: 11, endPoint x: 111, endPoint y: 33, distance: 27.9
click at [111, 33] on icon at bounding box center [111, 31] width 3 height 4
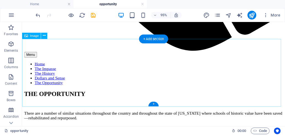
scroll to position [388, 0]
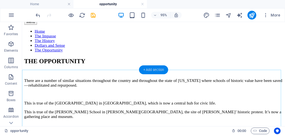
click at [144, 71] on div "+ Add section" at bounding box center [153, 70] width 29 height 9
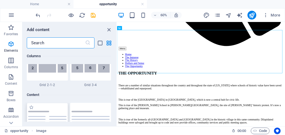
scroll to position [965, 0]
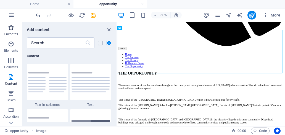
click at [11, 28] on icon "button" at bounding box center [11, 27] width 7 height 7
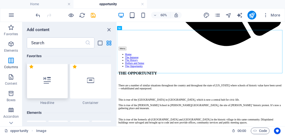
scroll to position [55, 0]
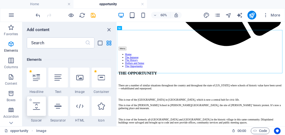
click at [40, 106] on icon at bounding box center [36, 106] width 7 height 7
select select "px"
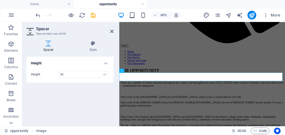
scroll to position [354, 0]
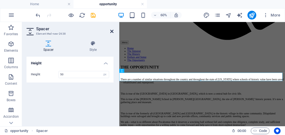
click at [111, 31] on icon at bounding box center [111, 31] width 3 height 4
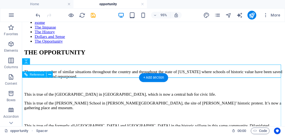
scroll to position [409, 0]
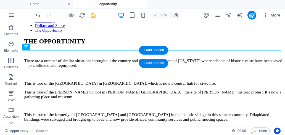
drag, startPoint x: 151, startPoint y: 61, endPoint x: 40, endPoint y: 63, distance: 110.9
click at [151, 61] on div "+ Add section" at bounding box center [153, 63] width 29 height 9
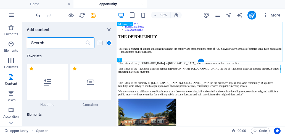
scroll to position [367, 0]
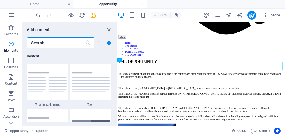
click at [12, 47] on icon "button" at bounding box center [11, 44] width 7 height 7
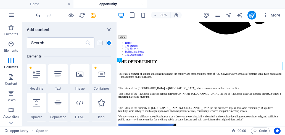
scroll to position [58, 0]
click at [74, 77] on div at bounding box center [79, 75] width 19 height 20
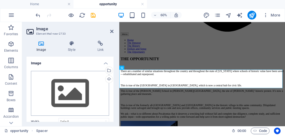
scroll to position [373, 0]
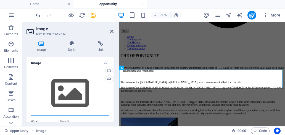
click at [63, 89] on div "Drag files here, click to choose files or select files from Files or our free s…" at bounding box center [70, 93] width 78 height 45
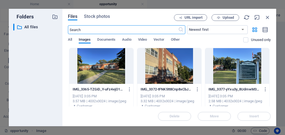
scroll to position [0, 0]
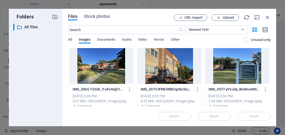
click at [168, 75] on div at bounding box center [169, 66] width 64 height 36
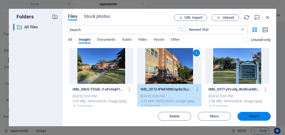
click at [253, 117] on span "Insert" at bounding box center [254, 116] width 10 height 3
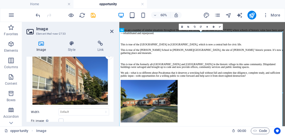
scroll to position [55, 0]
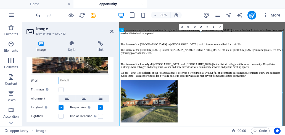
click at [70, 80] on select "Default auto px rem % em vh vw" at bounding box center [84, 81] width 50 height 7
select select "%"
click at [100, 78] on select "Default auto px rem % em vh vw" at bounding box center [84, 81] width 50 height 7
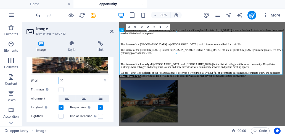
type input "35"
click at [113, 33] on aside "Image Element #ed-new-2733 Image Style Link Image Drag files here, click to cho…" at bounding box center [70, 74] width 97 height 105
click at [111, 31] on icon at bounding box center [111, 31] width 3 height 4
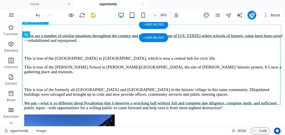
scroll to position [436, 0]
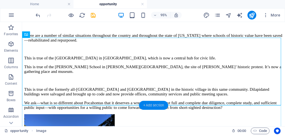
click at [157, 105] on div "+ Add section" at bounding box center [153, 105] width 29 height 9
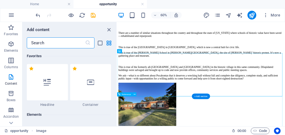
scroll to position [396, 0]
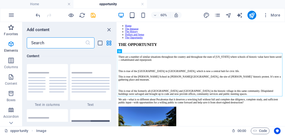
click at [13, 29] on icon "button" at bounding box center [11, 27] width 7 height 7
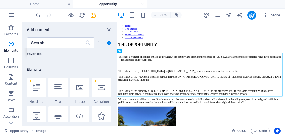
scroll to position [55, 0]
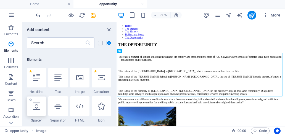
click at [33, 102] on div at bounding box center [36, 107] width 19 height 20
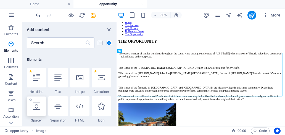
select select "px"
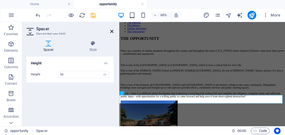
click at [111, 32] on icon at bounding box center [111, 31] width 3 height 4
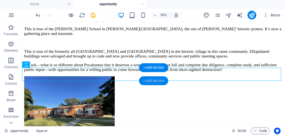
click at [157, 80] on div "+ Add section" at bounding box center [153, 80] width 29 height 9
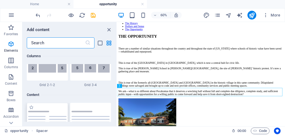
scroll to position [965, 0]
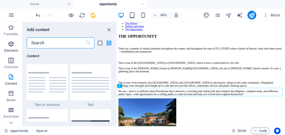
click at [10, 48] on span "Elements" at bounding box center [11, 47] width 22 height 13
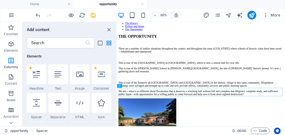
scroll to position [0, 0]
click at [78, 79] on div at bounding box center [79, 75] width 19 height 20
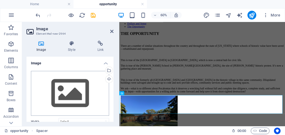
scroll to position [415, 0]
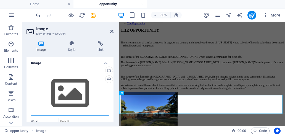
click at [83, 94] on div "Drag files here, click to choose files or select files from Files or our free s…" at bounding box center [70, 93] width 78 height 45
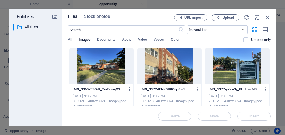
click at [227, 75] on div at bounding box center [237, 66] width 64 height 36
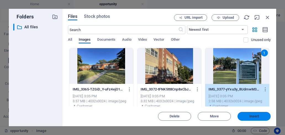
click at [249, 117] on span "Insert" at bounding box center [254, 116] width 10 height 3
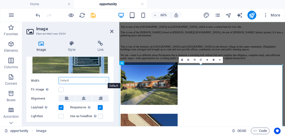
click at [65, 80] on select "Default auto px rem % em vh vw" at bounding box center [84, 81] width 50 height 7
select select "%"
click at [100, 78] on select "Default auto px rem % em vh vw" at bounding box center [84, 81] width 50 height 7
type input "35"
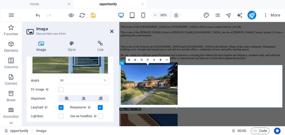
click at [113, 31] on icon at bounding box center [111, 31] width 3 height 4
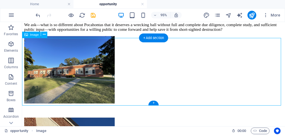
scroll to position [521, 0]
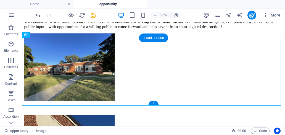
drag, startPoint x: 154, startPoint y: 104, endPoint x: 39, endPoint y: 86, distance: 116.7
click at [154, 104] on div "+" at bounding box center [153, 103] width 10 height 5
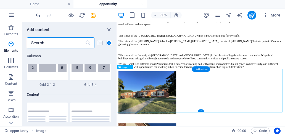
scroll to position [965, 0]
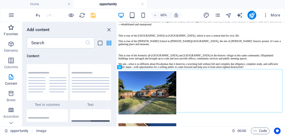
click at [12, 28] on icon "button" at bounding box center [11, 27] width 7 height 7
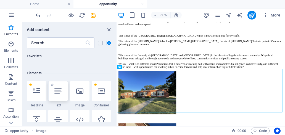
scroll to position [55, 0]
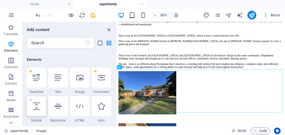
click at [36, 105] on icon at bounding box center [36, 106] width 7 height 7
select select "px"
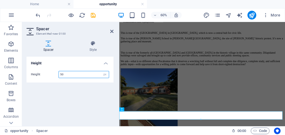
scroll to position [460, 0]
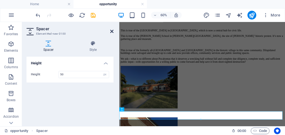
click at [111, 31] on icon at bounding box center [111, 31] width 3 height 4
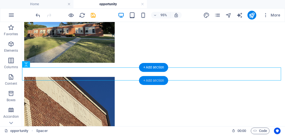
click at [156, 82] on div "+ Add section" at bounding box center [153, 80] width 29 height 9
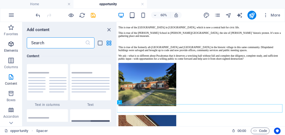
click at [10, 46] on icon "button" at bounding box center [11, 44] width 7 height 7
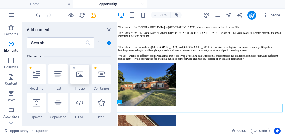
click at [81, 79] on div at bounding box center [79, 75] width 19 height 20
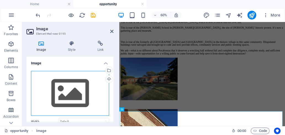
click at [81, 94] on div "Drag files here, click to choose files or select files from Files or our free s…" at bounding box center [70, 93] width 78 height 45
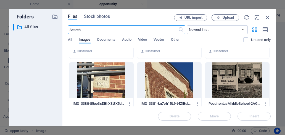
click at [108, 90] on div at bounding box center [101, 81] width 64 height 36
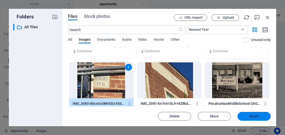
click at [245, 120] on button "Insert" at bounding box center [253, 116] width 33 height 9
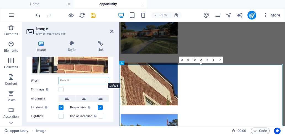
click at [68, 80] on select "Default auto px rem % em vh vw" at bounding box center [84, 81] width 50 height 7
select select "%"
click at [100, 78] on select "Default auto px rem % em vh vw" at bounding box center [84, 81] width 50 height 7
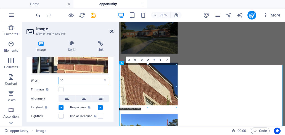
type input "35"
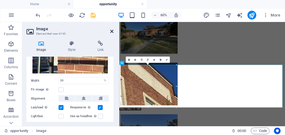
click at [111, 31] on icon at bounding box center [111, 31] width 3 height 4
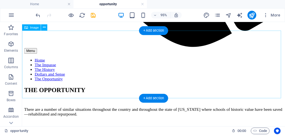
scroll to position [359, 0]
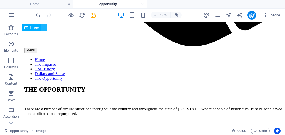
click at [45, 27] on icon at bounding box center [44, 28] width 3 height 6
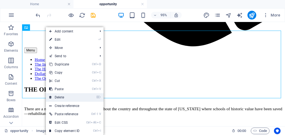
click at [64, 97] on link "⌦ Delete" at bounding box center [64, 98] width 37 height 8
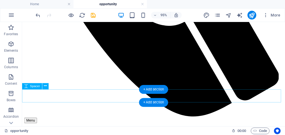
scroll to position [276, 0]
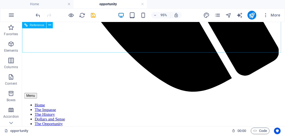
scroll to position [303, 0]
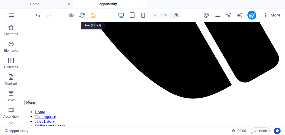
click at [92, 15] on icon "save" at bounding box center [93, 15] width 6 height 6
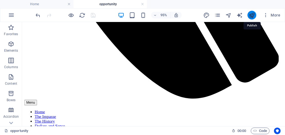
click at [252, 15] on icon "publish" at bounding box center [251, 15] width 6 height 6
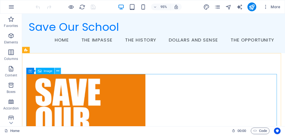
click at [59, 71] on icon at bounding box center [57, 72] width 3 height 6
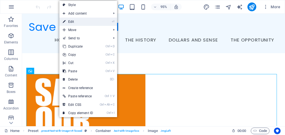
click at [77, 22] on link "⏎ Edit" at bounding box center [77, 22] width 37 height 8
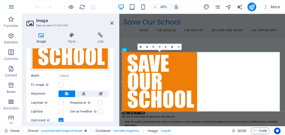
scroll to position [73, 0]
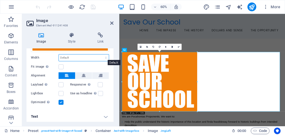
click at [71, 56] on select "Default auto px rem % em vh vw" at bounding box center [84, 58] width 50 height 7
select select "%"
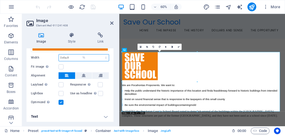
click at [100, 55] on select "Default auto px rem % em vh vw" at bounding box center [84, 58] width 50 height 7
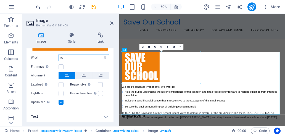
drag, startPoint x: 75, startPoint y: 58, endPoint x: 54, endPoint y: 57, distance: 21.0
click at [54, 57] on div "Width 50 Default auto px rem % em vh vw" at bounding box center [70, 57] width 78 height 7
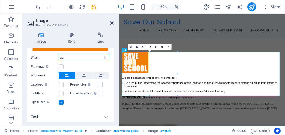
type input "35"
click at [111, 23] on icon at bounding box center [111, 23] width 3 height 4
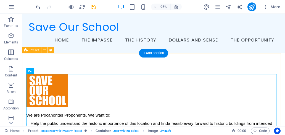
click at [109, 65] on div "We are Pocahontas Proponents. We want to: Help the public understand the histor…" at bounding box center [160, 126] width 276 height 142
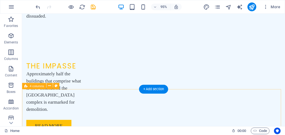
scroll to position [607, 0]
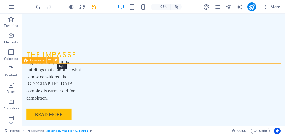
click at [56, 60] on icon at bounding box center [56, 61] width 3 height 6
select select "rem"
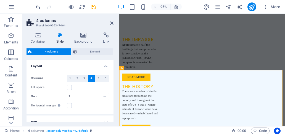
scroll to position [606, 0]
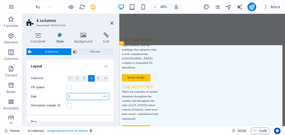
drag, startPoint x: 76, startPoint y: 97, endPoint x: 65, endPoint y: 95, distance: 11.2
click at [65, 95] on div "Gap 2 px rem % vw vh" at bounding box center [70, 96] width 78 height 7
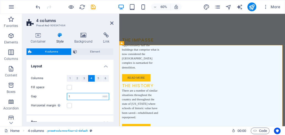
drag, startPoint x: 74, startPoint y: 98, endPoint x: 55, endPoint y: 95, distance: 19.0
click at [55, 95] on div "Gap 1 px rem % vw vh" at bounding box center [70, 96] width 78 height 7
type input "2"
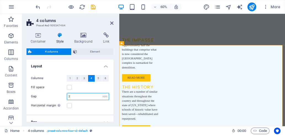
scroll to position [0, 0]
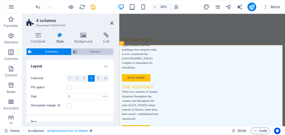
click at [79, 52] on span "Element" at bounding box center [95, 52] width 33 height 7
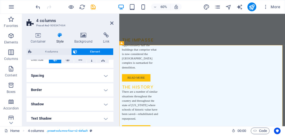
scroll to position [28, 0]
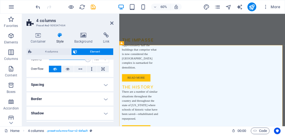
click at [76, 84] on h4 "Spacing" at bounding box center [69, 84] width 87 height 13
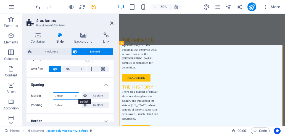
click at [66, 97] on select "Default auto px % rem vw vh Custom" at bounding box center [65, 96] width 25 height 7
click at [53, 93] on select "Default auto px % rem vw vh Custom" at bounding box center [65, 96] width 25 height 7
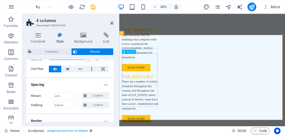
scroll to position [633, 0]
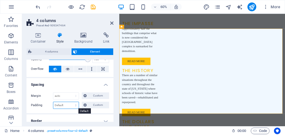
click at [59, 107] on select "Default px rem % vh vw Custom" at bounding box center [65, 105] width 25 height 7
click at [67, 98] on select "Default auto px % rem vw vh Custom" at bounding box center [65, 96] width 25 height 7
click at [53, 93] on select "Default auto px % rem vw vh Custom" at bounding box center [65, 96] width 25 height 7
select select "DISABLED_OPTION_VALUE"
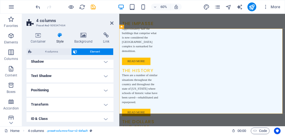
scroll to position [110, 0]
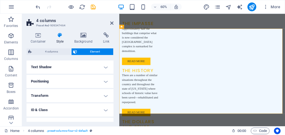
click at [105, 81] on h4 "Positioning" at bounding box center [69, 81] width 87 height 13
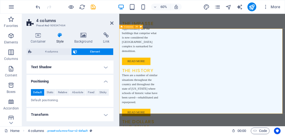
click at [111, 24] on icon at bounding box center [111, 23] width 3 height 4
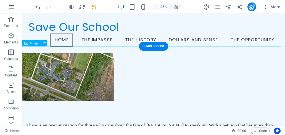
scroll to position [399, 0]
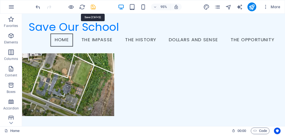
click at [93, 7] on icon "save" at bounding box center [93, 7] width 6 height 6
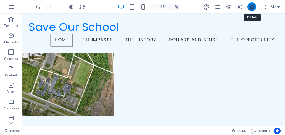
click at [252, 9] on icon "publish" at bounding box center [251, 7] width 6 height 6
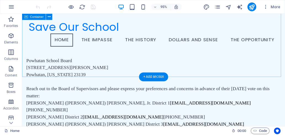
scroll to position [1081, 0]
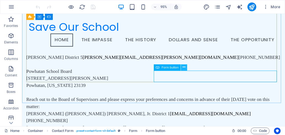
click at [183, 68] on icon at bounding box center [183, 68] width 3 height 6
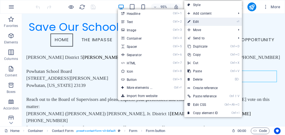
click at [202, 19] on link "⏎ Edit" at bounding box center [202, 22] width 37 height 8
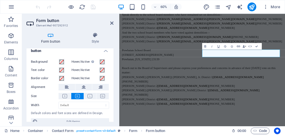
scroll to position [47, 0]
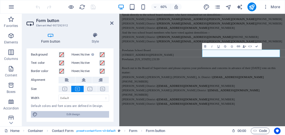
click at [82, 113] on span "Edit design" at bounding box center [73, 114] width 68 height 7
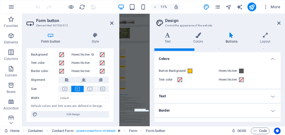
scroll to position [0, 0]
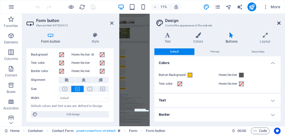
click at [277, 22] on icon at bounding box center [278, 23] width 3 height 4
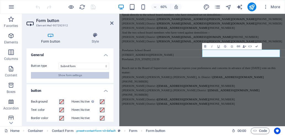
click at [85, 75] on button "Show form settings" at bounding box center [70, 75] width 78 height 7
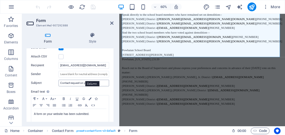
scroll to position [151, 0]
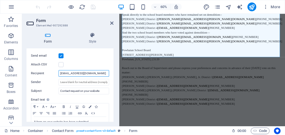
drag, startPoint x: 88, startPoint y: 72, endPoint x: 53, endPoint y: 71, distance: 35.1
click at [53, 71] on div "Recipient [EMAIL_ADDRESS][DOMAIN_NAME]" at bounding box center [70, 73] width 78 height 7
paste input "[EMAIL_ADDRESS][DOMAIN_NAME]"
click at [60, 74] on input "[EMAIL_ADDRESS][DOMAIN_NAME]" at bounding box center [83, 73] width 50 height 7
type input "[EMAIL_ADDRESS][DOMAIN_NAME]"
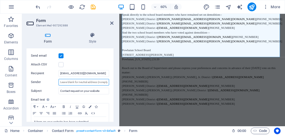
click at [78, 83] on input "Sender" at bounding box center [83, 82] width 50 height 7
drag, startPoint x: 79, startPoint y: 83, endPoint x: 112, endPoint y: 81, distance: 33.4
click at [112, 81] on div "Send email Attach CSV Recipient [EMAIL_ADDRESS][DOMAIN_NAME] Sender Subject Con…" at bounding box center [69, 95] width 87 height 94
click at [105, 81] on input "Sender" at bounding box center [83, 82] width 50 height 7
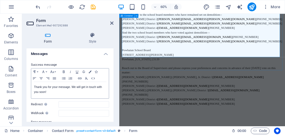
scroll to position [0, 0]
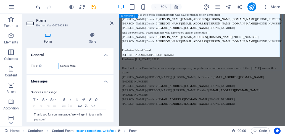
click at [89, 66] on input "General form" at bounding box center [83, 66] width 50 height 7
click at [105, 55] on h4 "General" at bounding box center [69, 54] width 87 height 10
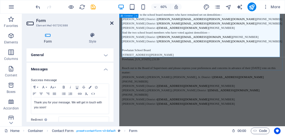
click at [110, 25] on icon at bounding box center [111, 23] width 3 height 4
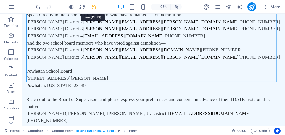
click at [92, 7] on icon "save" at bounding box center [93, 7] width 6 height 6
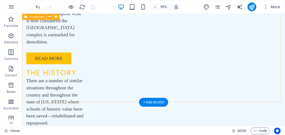
scroll to position [762, 0]
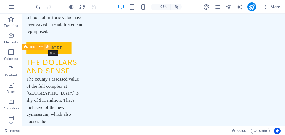
click at [49, 47] on icon at bounding box center [47, 47] width 3 height 6
select select "preset-text-v2-default"
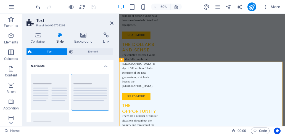
scroll to position [762, 0]
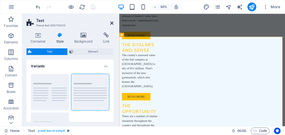
click at [112, 23] on icon at bounding box center [111, 23] width 3 height 4
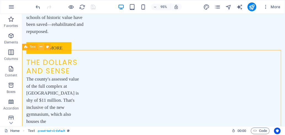
click at [42, 46] on icon at bounding box center [40, 47] width 3 height 6
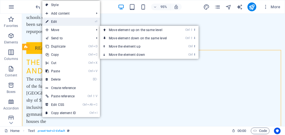
click at [62, 21] on link "⏎ Edit" at bounding box center [60, 22] width 37 height 8
select select "preset-text-v2-default"
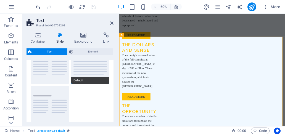
scroll to position [0, 0]
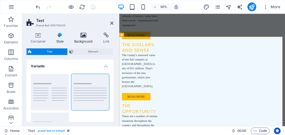
click at [85, 36] on icon at bounding box center [83, 36] width 27 height 6
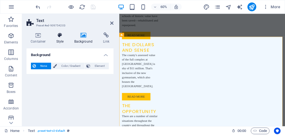
click at [59, 38] on icon at bounding box center [60, 36] width 16 height 6
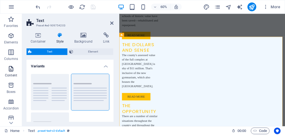
click at [13, 70] on icon "button" at bounding box center [11, 69] width 7 height 7
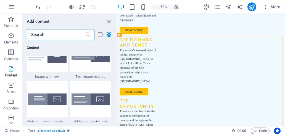
scroll to position [1020, 0]
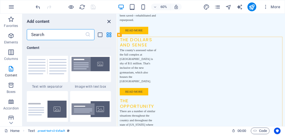
click at [108, 22] on icon "close panel" at bounding box center [109, 21] width 6 height 6
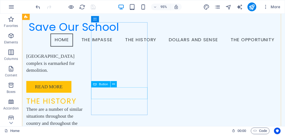
scroll to position [583, 0]
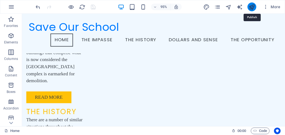
click at [249, 6] on icon "publish" at bounding box center [251, 7] width 6 height 6
